Goal: Task Accomplishment & Management: Manage account settings

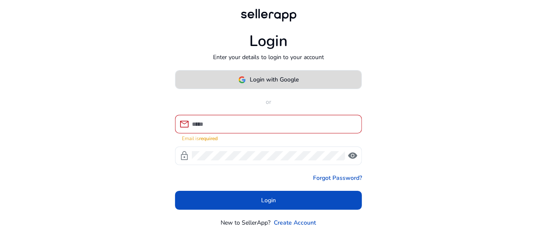
click at [262, 77] on span "Login with Google" at bounding box center [274, 79] width 49 height 9
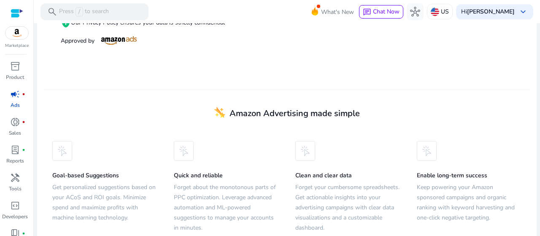
scroll to position [243, 0]
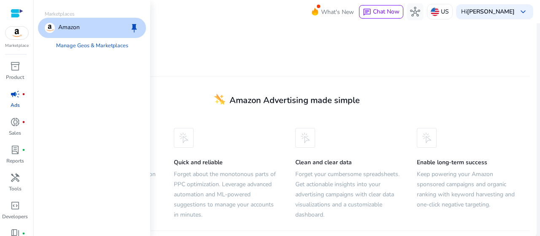
click at [22, 34] on img at bounding box center [16, 33] width 23 height 13
click at [64, 27] on p "Amazon" at bounding box center [69, 28] width 22 height 10
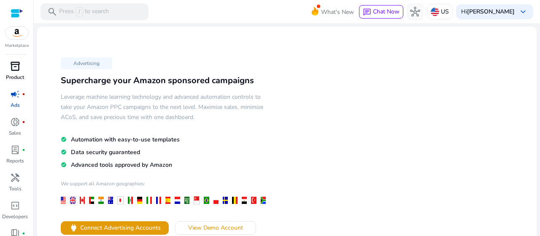
click at [19, 69] on span "inventory_2" at bounding box center [15, 66] width 10 height 10
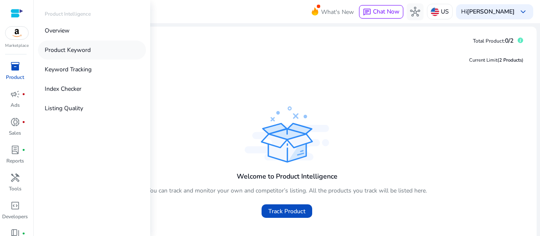
click at [61, 49] on p "Product Keyword" at bounding box center [68, 50] width 46 height 9
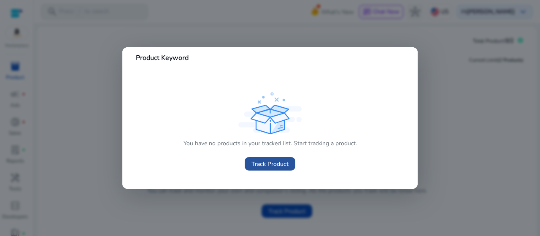
click at [257, 161] on span "Track Product" at bounding box center [269, 163] width 37 height 9
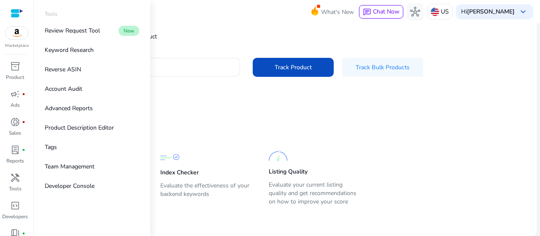
click at [16, 11] on div at bounding box center [17, 13] width 13 height 10
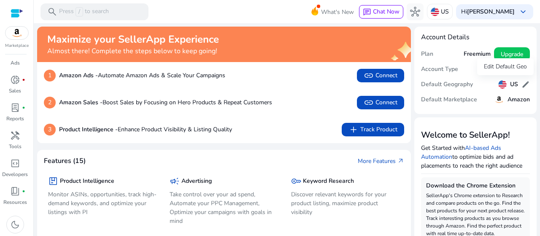
click at [521, 86] on span "edit" at bounding box center [525, 84] width 8 height 8
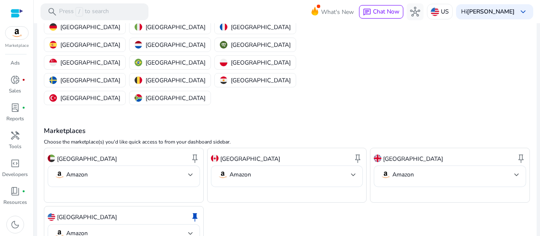
scroll to position [134, 0]
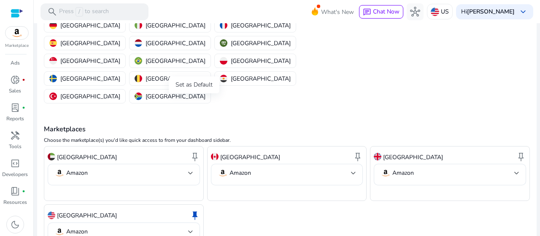
click at [194, 151] on span "keep" at bounding box center [195, 156] width 10 height 10
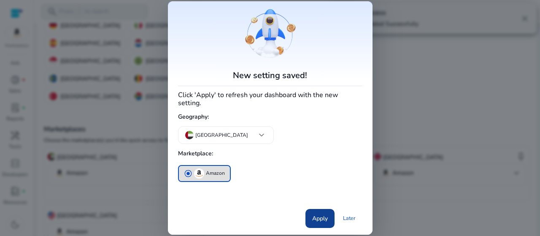
click at [315, 214] on span "Apply" at bounding box center [320, 218] width 16 height 9
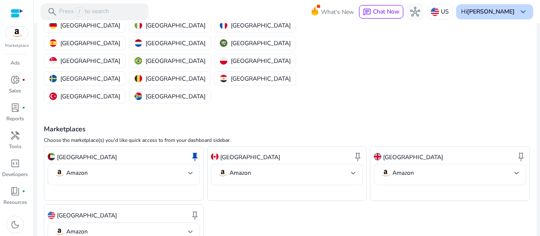
click at [467, 11] on b "[PERSON_NAME]" at bounding box center [491, 12] width 48 height 8
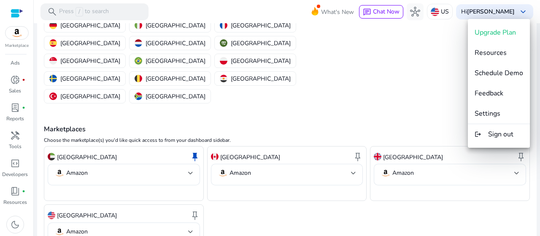
click at [314, 11] on div at bounding box center [270, 118] width 540 height 236
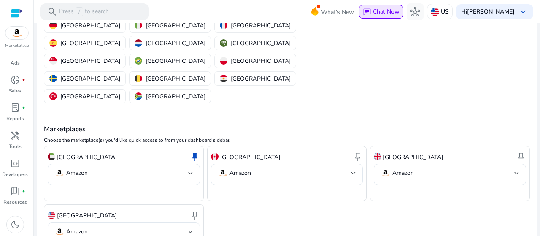
click at [373, 11] on span "Chat Now" at bounding box center [386, 12] width 27 height 8
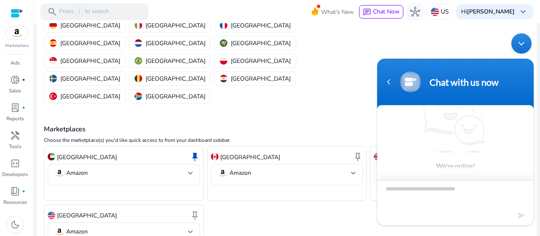
scroll to position [12, 0]
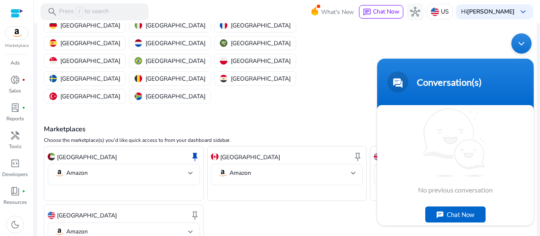
click at [484, 43] on body "Conversation(s) We're online! No previous conversation Chat Now Conversation(s)" at bounding box center [455, 129] width 165 height 200
click at [367, 191] on div "[GEOGRAPHIC_DATA] keep Amazon [GEOGRAPHIC_DATA] keep Amazon [GEOGRAPHIC_DATA] k…" at bounding box center [287, 202] width 486 height 113
click at [521, 38] on div "Minimize live chat window" at bounding box center [521, 43] width 20 height 20
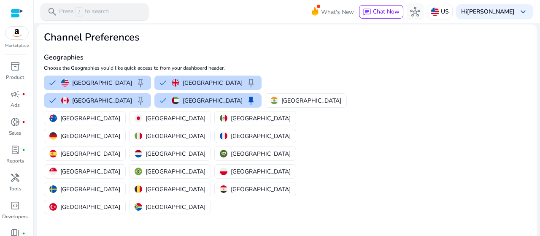
scroll to position [0, 0]
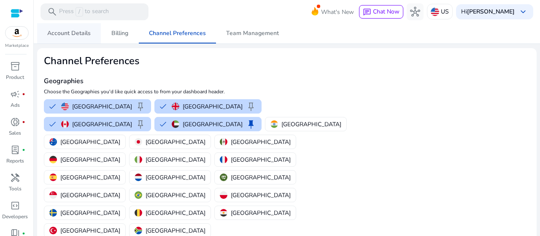
click at [85, 34] on span "Account Details" at bounding box center [68, 33] width 43 height 6
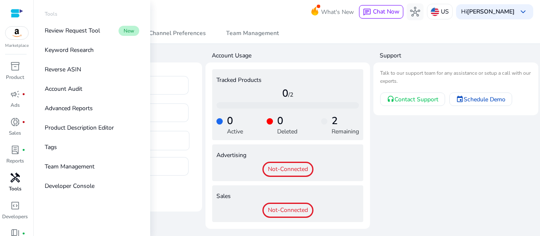
click at [8, 177] on div "handyman" at bounding box center [15, 178] width 24 height 14
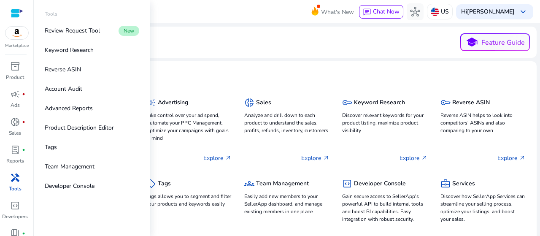
click at [16, 182] on span "handyman" at bounding box center [15, 178] width 10 height 10
